Goal: Task Accomplishment & Management: Manage account settings

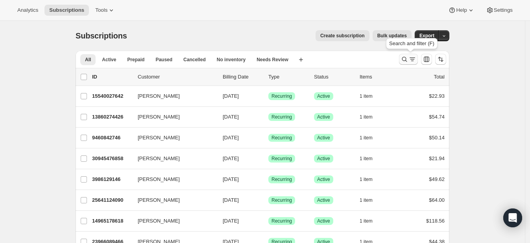
click at [406, 55] on icon "Search and filter results" at bounding box center [404, 59] width 8 height 8
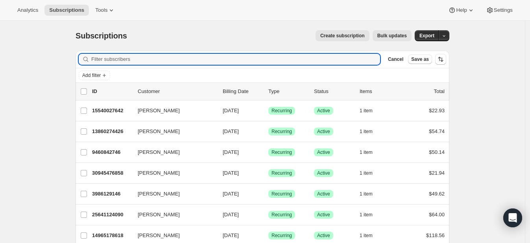
paste input "[PERSON_NAME][EMAIL_ADDRESS][PERSON_NAME][DOMAIN_NAME]"
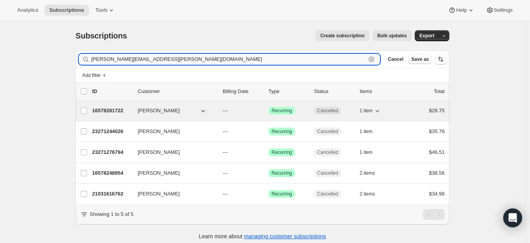
type input "[PERSON_NAME][EMAIL_ADDRESS][PERSON_NAME][DOMAIN_NAME]"
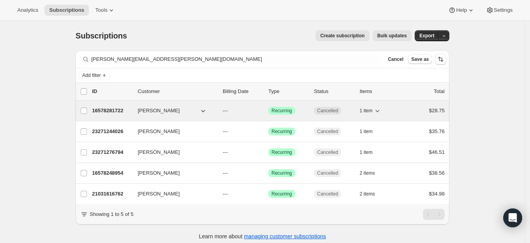
click at [174, 108] on span "[PERSON_NAME]" at bounding box center [159, 111] width 42 height 8
click at [179, 111] on span "[PERSON_NAME]" at bounding box center [159, 111] width 42 height 8
click at [204, 111] on icon "button" at bounding box center [203, 111] width 8 height 8
click at [167, 110] on span "[PERSON_NAME]" at bounding box center [159, 111] width 42 height 8
click at [158, 112] on span "[PERSON_NAME]" at bounding box center [159, 111] width 42 height 8
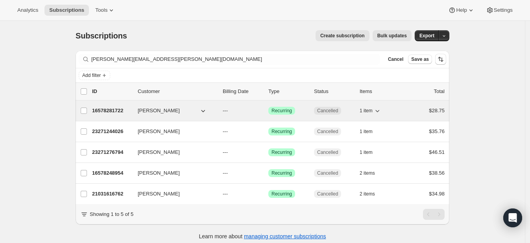
click at [203, 108] on icon "button" at bounding box center [203, 111] width 8 height 8
click at [210, 112] on button "[PERSON_NAME]" at bounding box center [172, 111] width 79 height 13
click at [205, 110] on icon "button" at bounding box center [203, 111] width 4 height 2
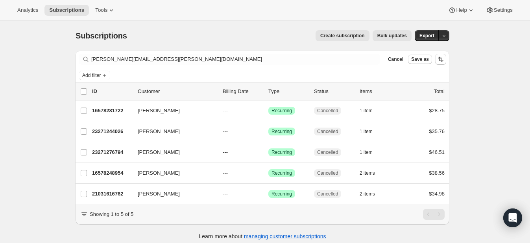
click at [245, 36] on div "Create subscription Bulk updates" at bounding box center [273, 35] width 275 height 11
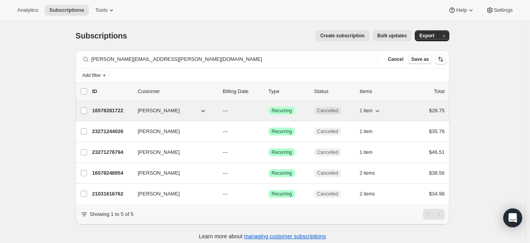
click at [107, 108] on p "16578281722" at bounding box center [111, 111] width 39 height 8
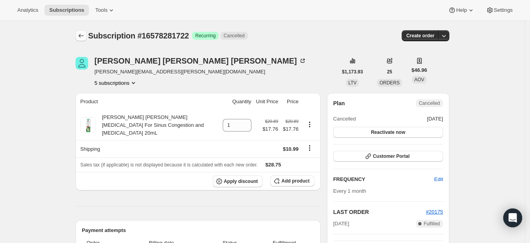
click at [85, 37] on icon "Subscriptions" at bounding box center [81, 36] width 8 height 8
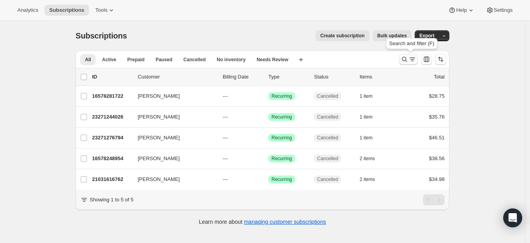
click at [408, 60] on icon "Search and filter results" at bounding box center [404, 59] width 8 height 8
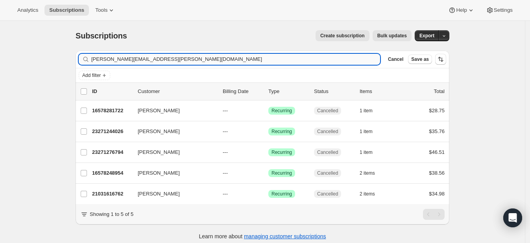
click at [203, 61] on input "[PERSON_NAME][EMAIL_ADDRESS][PERSON_NAME][DOMAIN_NAME]" at bounding box center [235, 59] width 289 height 11
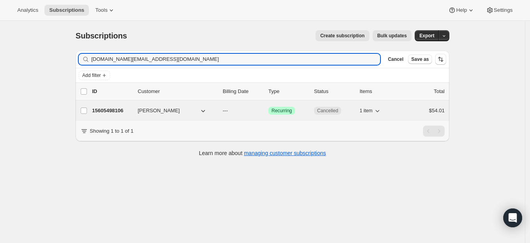
type input "[DOMAIN_NAME][EMAIL_ADDRESS][DOMAIN_NAME]"
click at [116, 107] on p "15605498106" at bounding box center [111, 111] width 39 height 8
